Goal: Transaction & Acquisition: Purchase product/service

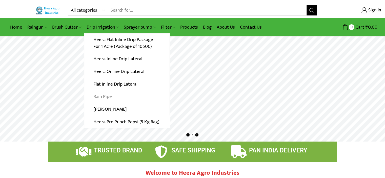
click at [106, 96] on link "Rain Pipe" at bounding box center [126, 96] width 85 height 13
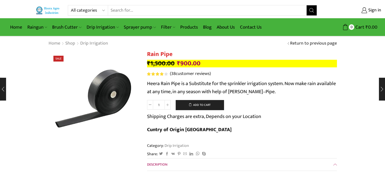
click at [161, 103] on input "1" at bounding box center [158, 105] width 11 height 10
type input "9"
click at [231, 105] on form "Rain Pipe quantity 9 Add to cart Shipping Charges are extra, Depends on your Lo…" at bounding box center [242, 119] width 190 height 39
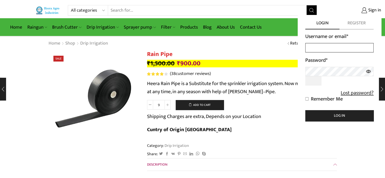
click at [337, 48] on input "Username or email *" at bounding box center [340, 47] width 68 height 9
click at [361, 24] on span "Register" at bounding box center [357, 24] width 34 height 9
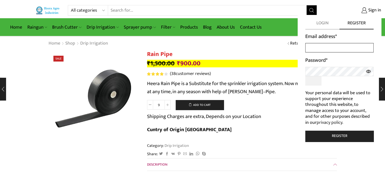
click at [341, 45] on input "Email address *" at bounding box center [340, 47] width 68 height 9
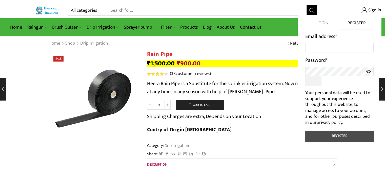
click at [340, 133] on button "Register" at bounding box center [340, 136] width 68 height 11
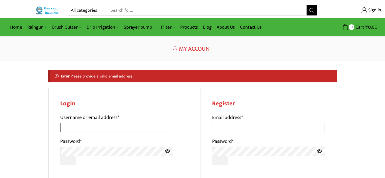
click at [112, 127] on input "Username or email address *" at bounding box center [116, 127] width 113 height 9
click at [145, 102] on h2 "Login" at bounding box center [116, 103] width 113 height 7
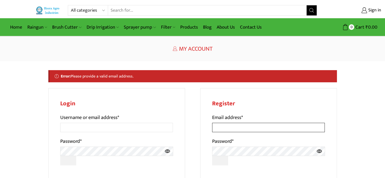
click at [245, 130] on input "Email address *" at bounding box center [268, 127] width 113 height 9
type input "jit9921@gmail.com"
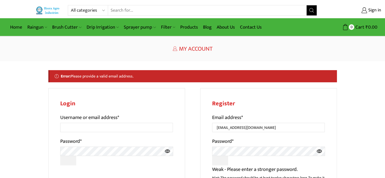
scroll to position [123, 0]
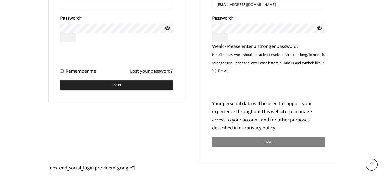
click at [267, 143] on button "Register" at bounding box center [268, 142] width 113 height 10
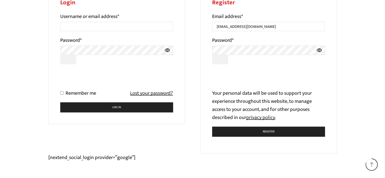
scroll to position [101, 0]
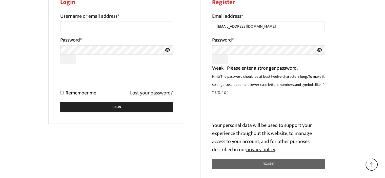
click at [320, 51] on icon at bounding box center [319, 50] width 5 height 4
click at [262, 150] on link "privacy policy" at bounding box center [261, 149] width 29 height 9
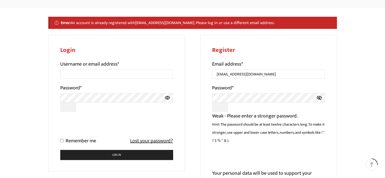
scroll to position [41, 0]
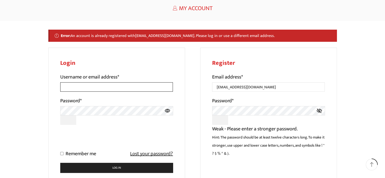
click at [121, 89] on input "Username or email address *" at bounding box center [116, 86] width 113 height 9
click at [119, 86] on input "Username or email address *" at bounding box center [116, 86] width 113 height 9
type input "jit9921@gmail.com"
click at [37, 132] on div "All categories Accessories Air Release Valve Brush Cutter Domestic Use Drip Irr…" at bounding box center [192, 122] width 385 height 326
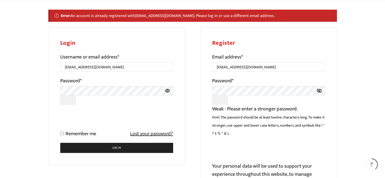
scroll to position [61, 0]
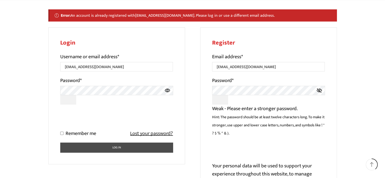
click at [120, 146] on button "Log in" at bounding box center [116, 148] width 113 height 10
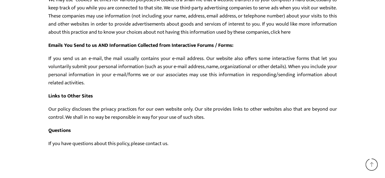
scroll to position [139, 0]
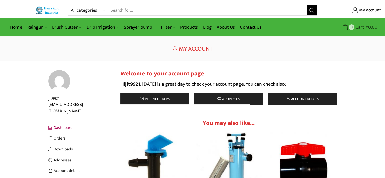
click at [363, 26] on span "Cart" at bounding box center [360, 27] width 10 height 7
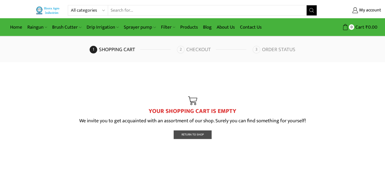
click at [193, 135] on span "Return To Shop" at bounding box center [193, 134] width 22 height 5
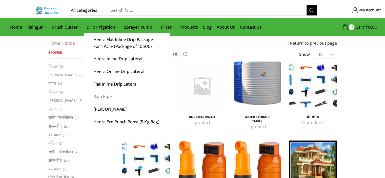
click at [105, 96] on link "Rain Pipe" at bounding box center [126, 96] width 85 height 13
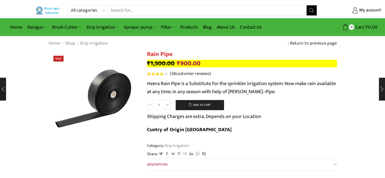
click at [163, 104] on input "1" at bounding box center [158, 105] width 11 height 10
type input "9"
click at [254, 101] on form "Rain Pipe quantity 9 Add to cart Shipping Charges are extra, Depends on your Lo…" at bounding box center [242, 119] width 190 height 39
click at [184, 27] on link "Products" at bounding box center [189, 27] width 23 height 12
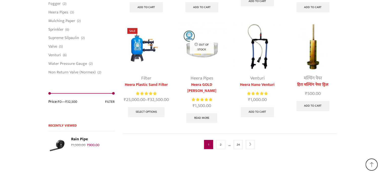
scroll to position [1316, 0]
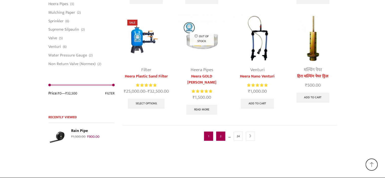
click at [224, 132] on link "2" at bounding box center [220, 136] width 9 height 9
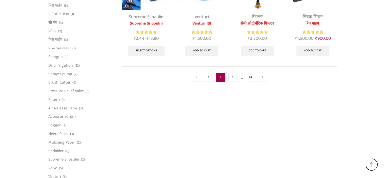
scroll to position [334, 0]
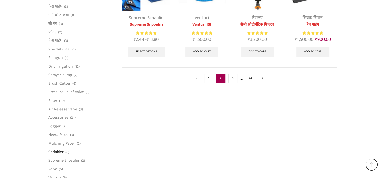
click at [57, 151] on link "Sprinkler" at bounding box center [55, 152] width 15 height 9
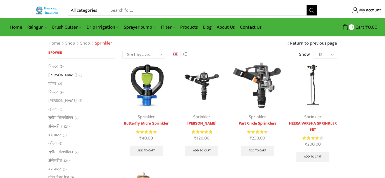
click at [53, 74] on link "[PERSON_NAME]" at bounding box center [62, 75] width 28 height 9
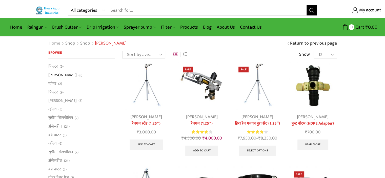
click at [54, 44] on link "Home" at bounding box center [54, 43] width 12 height 7
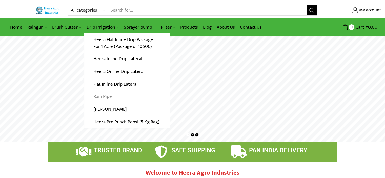
click at [105, 96] on link "Rain Pipe" at bounding box center [126, 96] width 85 height 13
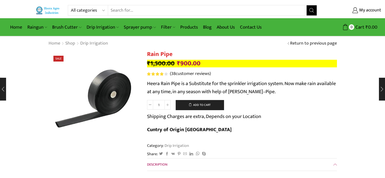
click at [274, 143] on div "Category: Drip Irrigation" at bounding box center [242, 146] width 190 height 6
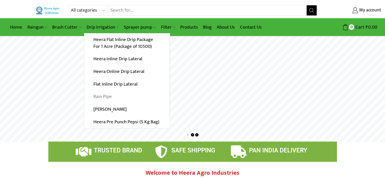
click at [107, 97] on link "Rain Pipe" at bounding box center [126, 96] width 85 height 13
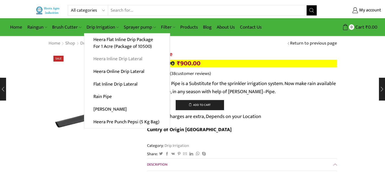
click at [117, 59] on link "Heera Inline Drip Lateral" at bounding box center [126, 59] width 85 height 13
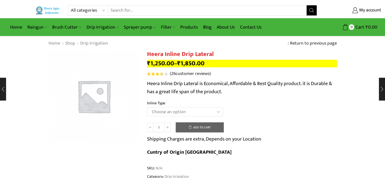
click at [196, 112] on select "Choose an option Heera Inline 12 MM (30CM) Heera Inline 12 MM (38CM) Heera Inli…" at bounding box center [185, 111] width 76 height 9
click at [147, 107] on select "Choose an option Heera Inline 12 MM (30CM) Heera Inline 12 MM (38CM) Heera Inli…" at bounding box center [185, 111] width 76 height 9
select select "Heera Inline 16 MM (30CM)"
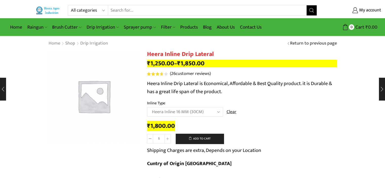
click at [282, 89] on p "Heera Inline Drip Lateral is Economical, Affordable & Best Quality product. it …" at bounding box center [242, 88] width 190 height 16
click at [229, 111] on link "Clear" at bounding box center [232, 112] width 10 height 7
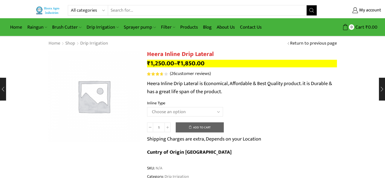
click at [217, 111] on select "Choose an option Heera Inline 12 MM (30CM) Heera Inline 12 MM (38CM) Heera Inli…" at bounding box center [185, 111] width 76 height 9
click at [147, 107] on select "Choose an option Heera Inline 12 MM (30CM) Heera Inline 12 MM (38CM) Heera Inli…" at bounding box center [185, 111] width 76 height 9
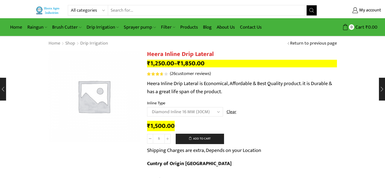
click at [252, 110] on td "Choose an option Heera Inline 12 MM (30CM) Heera Inline 12 MM (38CM) Heera Inli…" at bounding box center [242, 114] width 190 height 14
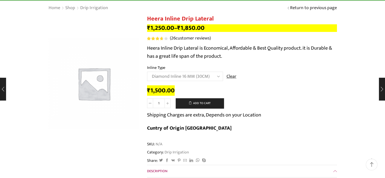
scroll to position [20, 0]
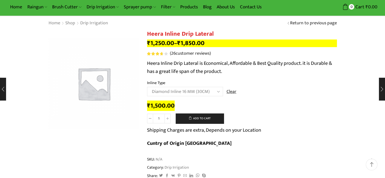
click at [216, 91] on select "Choose an option Heera Inline 12 MM (30CM) Heera Inline 12 MM (38CM) Heera Inli…" at bounding box center [185, 91] width 76 height 9
click at [147, 87] on select "Choose an option Heera Inline 12 MM (30CM) Heera Inline 12 MM (38CM) Heera Inli…" at bounding box center [185, 91] width 76 height 9
select select "Kohinoor Inline 16 MM (30CM)"
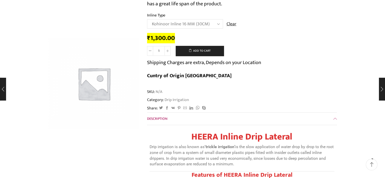
scroll to position [0, 0]
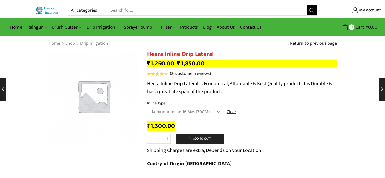
click at [267, 124] on div "₹ 1,300.00" at bounding box center [242, 126] width 190 height 8
click at [217, 113] on select "Choose an option Heera Inline 12 MM (30CM) Heera Inline 12 MM (38CM) Heera Inli…" at bounding box center [185, 111] width 76 height 9
select select
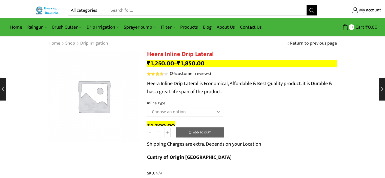
click at [273, 45] on div "Home Shop Drip Irrigation Return to previous page" at bounding box center [193, 43] width 296 height 7
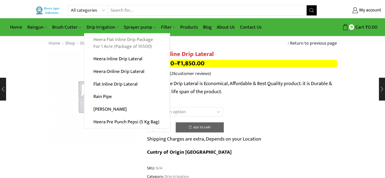
click at [122, 43] on link "Heera Flat Inline Drip Package For 1 Acre (Package of 10500)" at bounding box center [126, 43] width 85 height 20
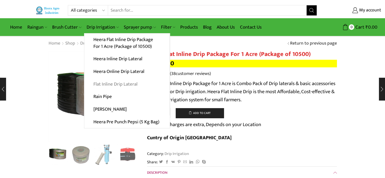
click at [110, 84] on link "Flat Inline Drip Lateral" at bounding box center [126, 84] width 85 height 13
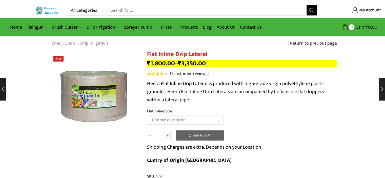
click at [218, 120] on select "Choose an option 12 MM 0.25 Thickness (30 CM) 12 MM 0.25 Thickness (40 CM) 12 M…" at bounding box center [185, 119] width 77 height 9
click at [147, 115] on select "Choose an option 12 MM 0.25 Thickness (30 CM) 12 MM 0.25 Thickness (40 CM) 12 M…" at bounding box center [185, 119] width 77 height 9
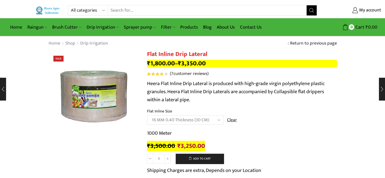
click at [270, 141] on div "1000 Meter ₹ 3,500.00 Original price was: ₹3,500.00. ₹ 3,250.00 Current price i…" at bounding box center [242, 139] width 190 height 21
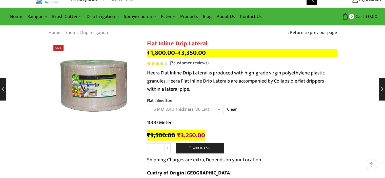
scroll to position [10, 0]
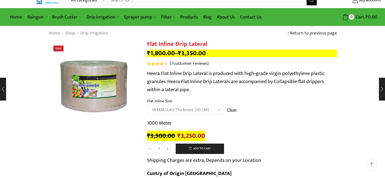
click at [183, 112] on select "Choose an option 12 MM 0.25 Thickness (30 CM) 12 MM 0.25 Thickness (40 CM) 12 M…" at bounding box center [185, 109] width 77 height 9
click at [147, 105] on select "Choose an option 12 MM 0.25 Thickness (30 CM) 12 MM 0.25 Thickness (40 CM) 12 M…" at bounding box center [185, 109] width 77 height 9
click at [238, 131] on div "500 Meter ₹ 2,600.00 Original price was: ₹2,600.00. ₹ 2,300.00 Current price is…" at bounding box center [242, 129] width 190 height 21
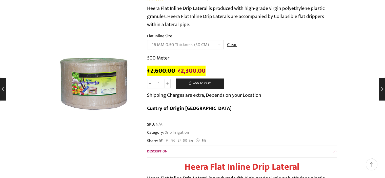
scroll to position [65, 0]
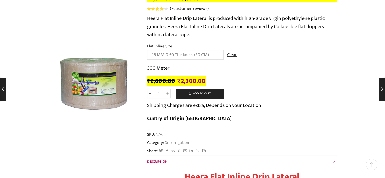
click at [213, 54] on select "Choose an option 12 MM 0.25 Thickness (30 CM) 12 MM 0.25 Thickness (40 CM) 12 M…" at bounding box center [185, 54] width 77 height 9
click at [147, 50] on select "Choose an option 12 MM 0.25 Thickness (30 CM) 12 MM 0.25 Thickness (40 CM) 12 M…" at bounding box center [185, 54] width 77 height 9
click at [207, 54] on select "Choose an option 12 MM 0.25 Thickness (30 CM) 12 MM 0.25 Thickness (40 CM) 12 M…" at bounding box center [185, 54] width 77 height 9
click at [147, 50] on select "Choose an option 12 MM 0.25 Thickness (30 CM) 12 MM 0.25 Thickness (40 CM) 12 M…" at bounding box center [185, 54] width 77 height 9
click at [263, 75] on div "1000 Meter ₹ 3,500.00 Original price was: ₹3,500.00. ₹ 3,150.00 Current price i…" at bounding box center [242, 74] width 190 height 21
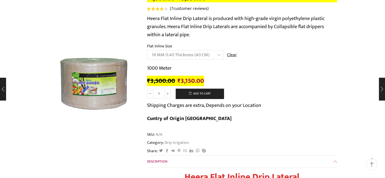
click at [244, 81] on div "₹ 3,500.00 Original price was: ₹3,500.00. ₹ 3,150.00 Current price is: ₹3,150.0…" at bounding box center [242, 81] width 190 height 8
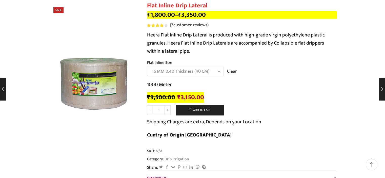
scroll to position [45, 0]
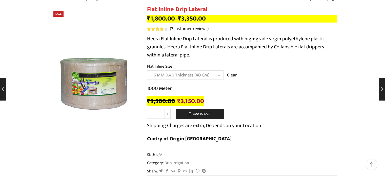
click at [203, 75] on select "Choose an option 12 MM 0.25 Thickness (30 CM) 12 MM 0.25 Thickness (40 CM) 12 M…" at bounding box center [185, 74] width 77 height 9
click at [147, 70] on select "Choose an option 12 MM 0.25 Thickness (30 CM) 12 MM 0.25 Thickness (40 CM) 12 M…" at bounding box center [185, 74] width 77 height 9
click at [200, 75] on select "Choose an option 12 MM 0.25 Thickness (30 CM) 12 MM 0.25 Thickness (40 CM) 12 M…" at bounding box center [185, 74] width 77 height 9
click at [147, 70] on select "Choose an option 12 MM 0.25 Thickness (30 CM) 12 MM 0.25 Thickness (40 CM) 12 M…" at bounding box center [185, 74] width 77 height 9
click at [201, 76] on select "Choose an option 12 MM 0.25 Thickness (30 CM) 12 MM 0.25 Thickness (40 CM) 12 M…" at bounding box center [185, 74] width 77 height 9
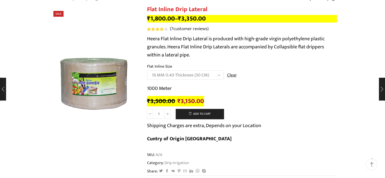
click at [147, 70] on select "Choose an option 12 MM 0.25 Thickness (30 CM) 12 MM 0.25 Thickness (40 CM) 12 M…" at bounding box center [185, 74] width 77 height 9
click at [205, 76] on select "Choose an option 12 MM 0.25 Thickness (30 CM) 12 MM 0.25 Thickness (40 CM) 12 M…" at bounding box center [185, 74] width 77 height 9
select select "16 MM 0.40 Thickness (50 CM)"
click at [147, 70] on select "Choose an option 12 MM 0.25 Thickness (30 CM) 12 MM 0.25 Thickness (40 CM) 12 M…" at bounding box center [185, 74] width 77 height 9
click at [297, 120] on div "Flat Inline Drip Lateral quantity 1 Add to cart Shipping Charges are extra, Dep…" at bounding box center [242, 128] width 190 height 39
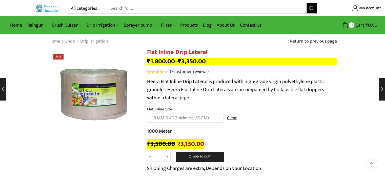
scroll to position [0, 0]
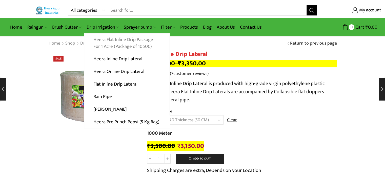
click at [108, 45] on link "Heera Flat Inline Drip Package For 1 Acre (Package of 10500)" at bounding box center [126, 43] width 85 height 20
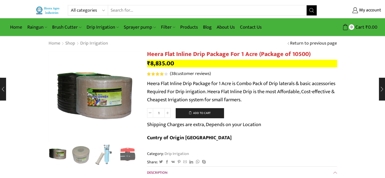
click at [322, 114] on form "Heera Flat Inline Drip Package For 1 Acre (Package of 10500) quantity 1 Add to …" at bounding box center [242, 127] width 190 height 39
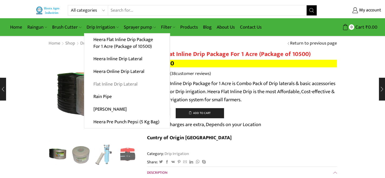
click at [120, 85] on link "Flat Inline Drip Lateral" at bounding box center [126, 84] width 85 height 13
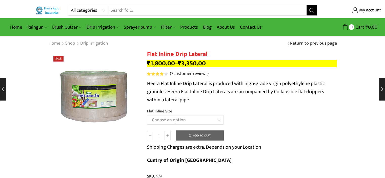
click at [200, 122] on select "Choose an option 12 MM 0.25 Thickness (30 CM) 12 MM 0.25 Thickness (40 CM) 12 M…" at bounding box center [185, 119] width 77 height 9
click at [147, 115] on select "Choose an option 12 MM 0.25 Thickness (30 CM) 12 MM 0.25 Thickness (40 CM) 12 M…" at bounding box center [185, 119] width 77 height 9
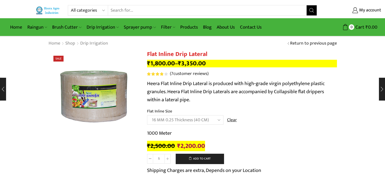
click at [271, 122] on td "Choose an option 12 MM 0.25 Thickness (30 CM) 12 MM 0.25 Thickness (40 CM) 12 M…" at bounding box center [242, 122] width 190 height 14
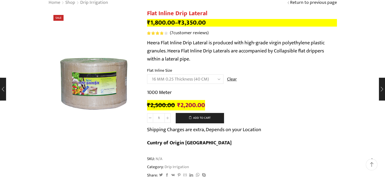
scroll to position [41, 0]
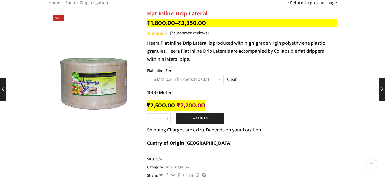
click at [212, 81] on select "Choose an option 12 MM 0.25 Thickness (30 CM) 12 MM 0.25 Thickness (40 CM) 12 M…" at bounding box center [185, 79] width 77 height 9
select select "16 MM 0.20 Thickness (30 CM)"
click at [147, 75] on select "Choose an option 12 MM 0.25 Thickness (30 CM) 12 MM 0.25 Thickness (40 CM) 12 M…" at bounding box center [185, 79] width 77 height 9
